Goal: Task Accomplishment & Management: Manage account settings

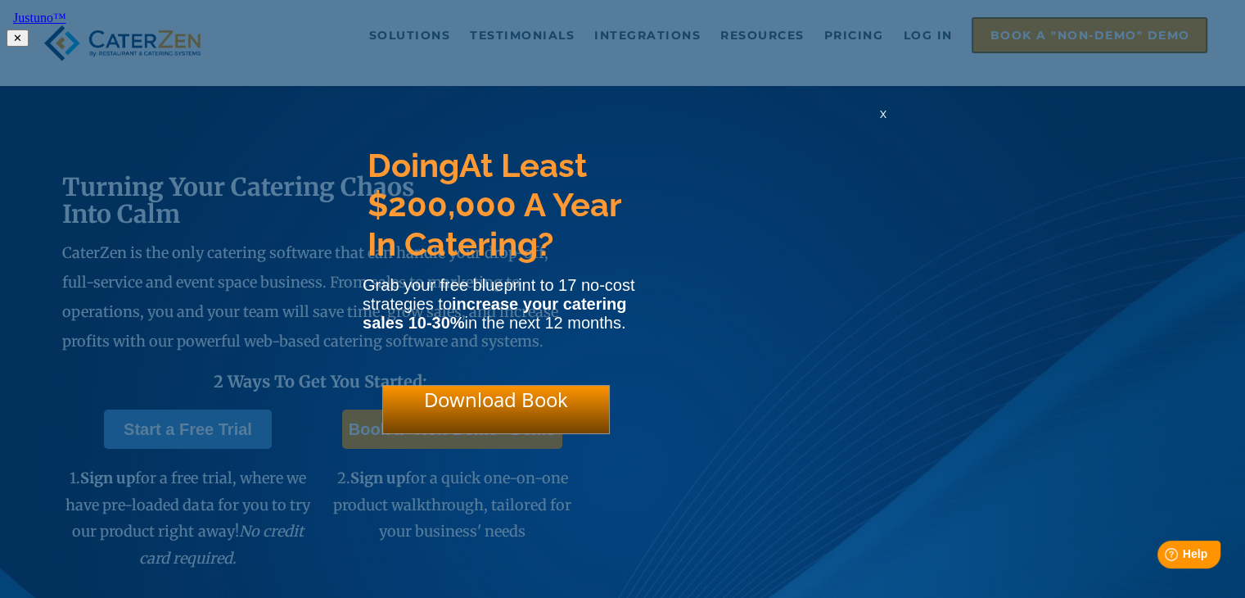
click at [883, 121] on span "x" at bounding box center [883, 114] width 7 height 16
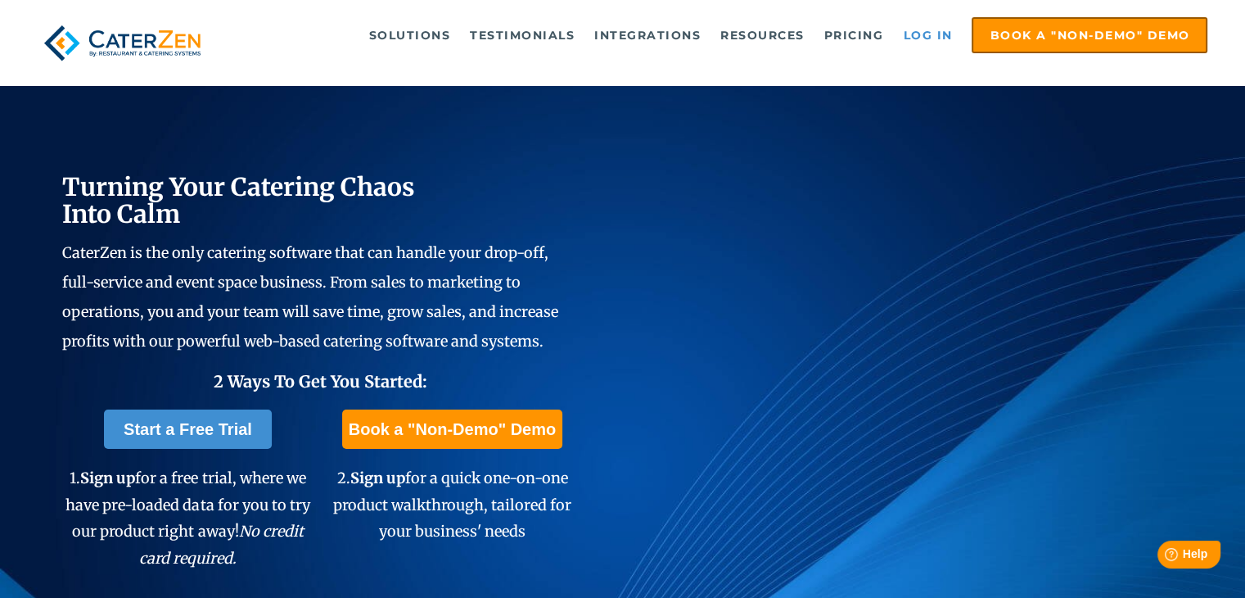
click at [931, 36] on link "Log in" at bounding box center [928, 35] width 66 height 33
click at [911, 30] on link "Log in" at bounding box center [928, 35] width 66 height 33
